Goal: Navigation & Orientation: Find specific page/section

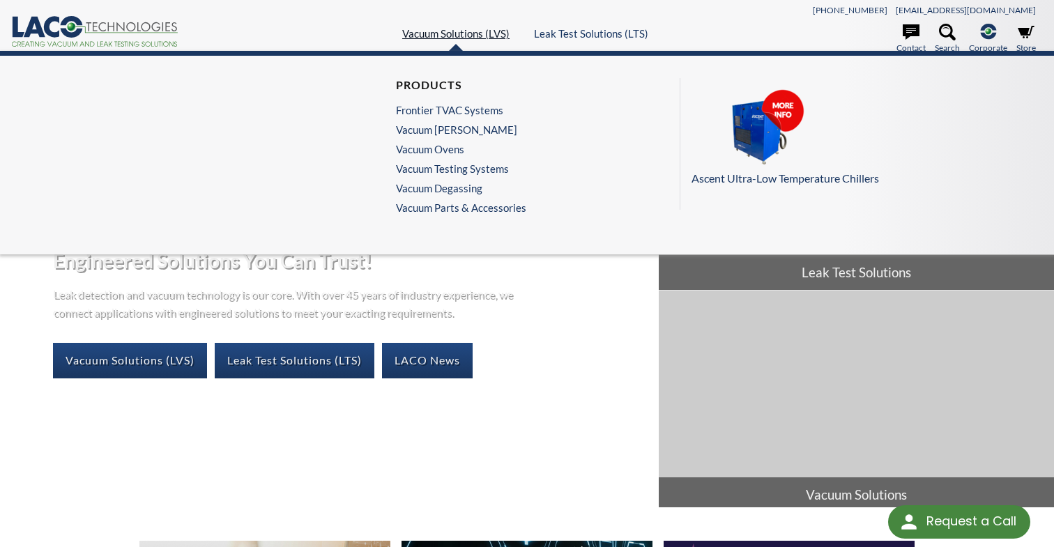
click at [433, 36] on link "Vacuum Solutions (LVS)" at bounding box center [455, 33] width 107 height 13
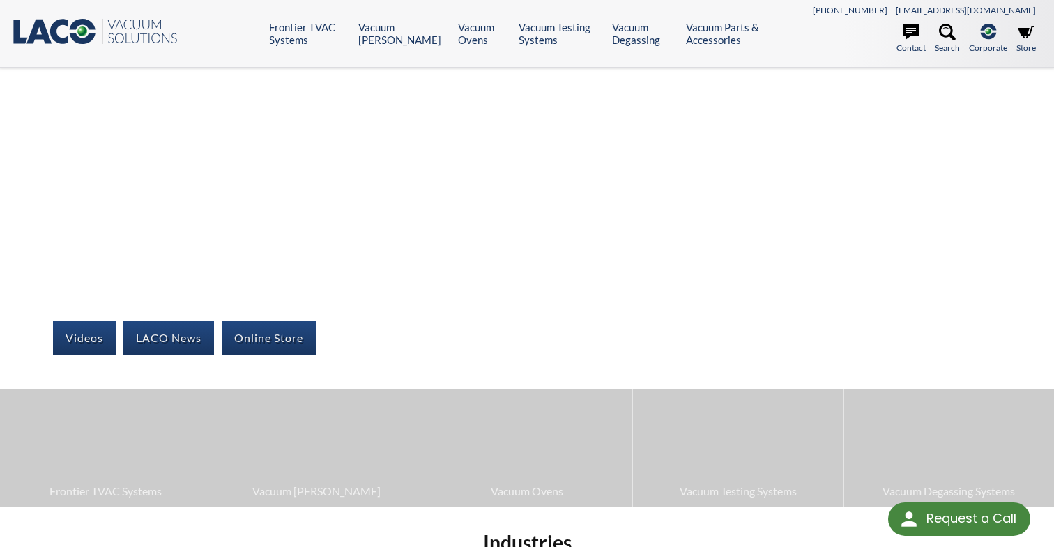
select select "Language Translate Widget"
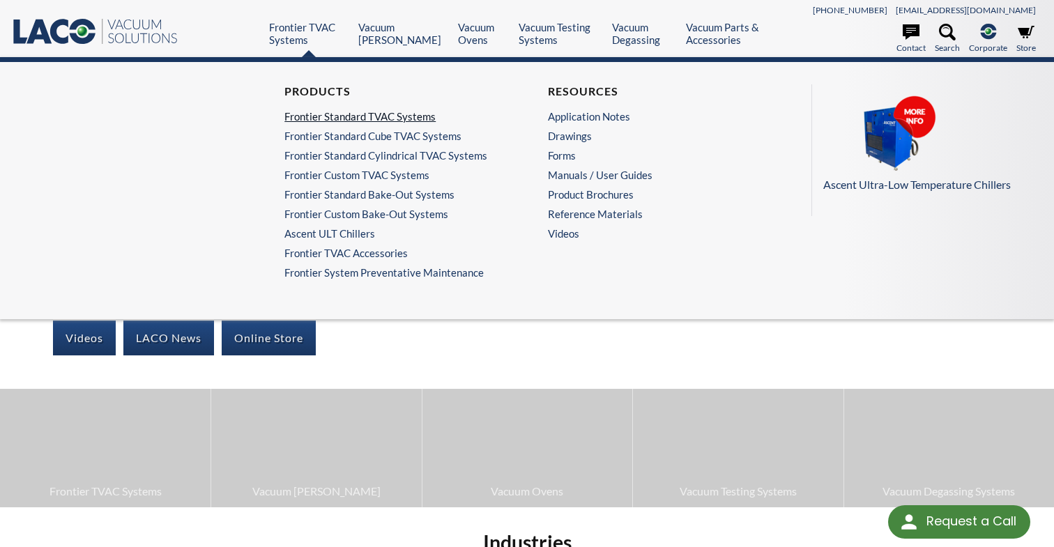
click at [364, 118] on link "Frontier Standard TVAC Systems" at bounding box center [391, 116] width 215 height 13
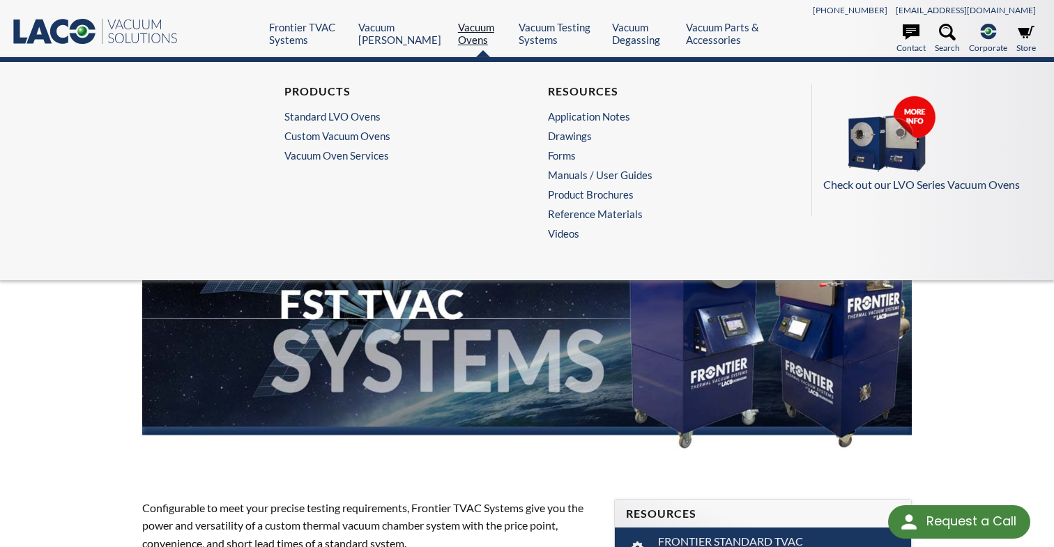
click at [458, 30] on link "Vacuum Ovens" at bounding box center [483, 33] width 50 height 25
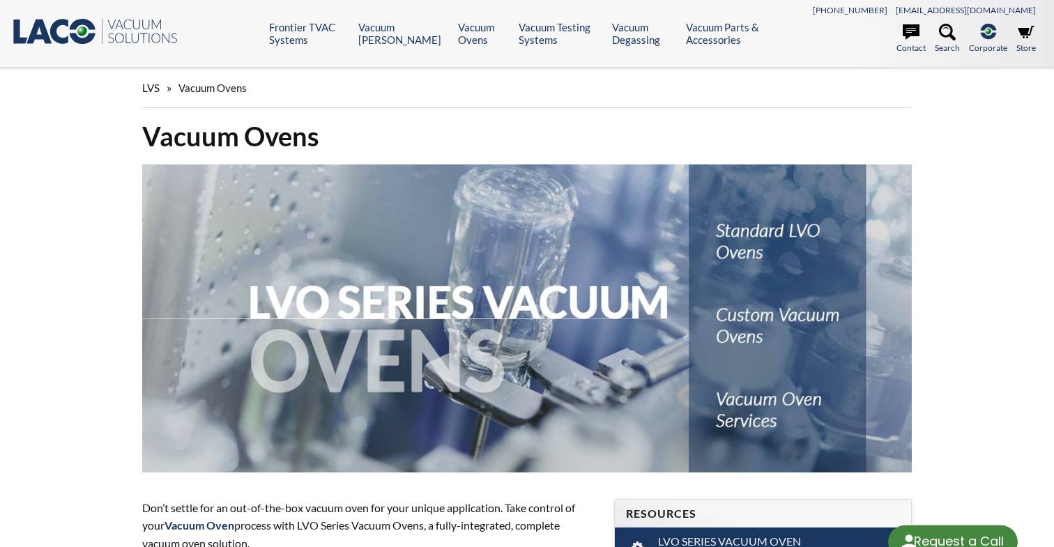
select select "Language Translate Widget"
